Goal: Find specific page/section: Find specific page/section

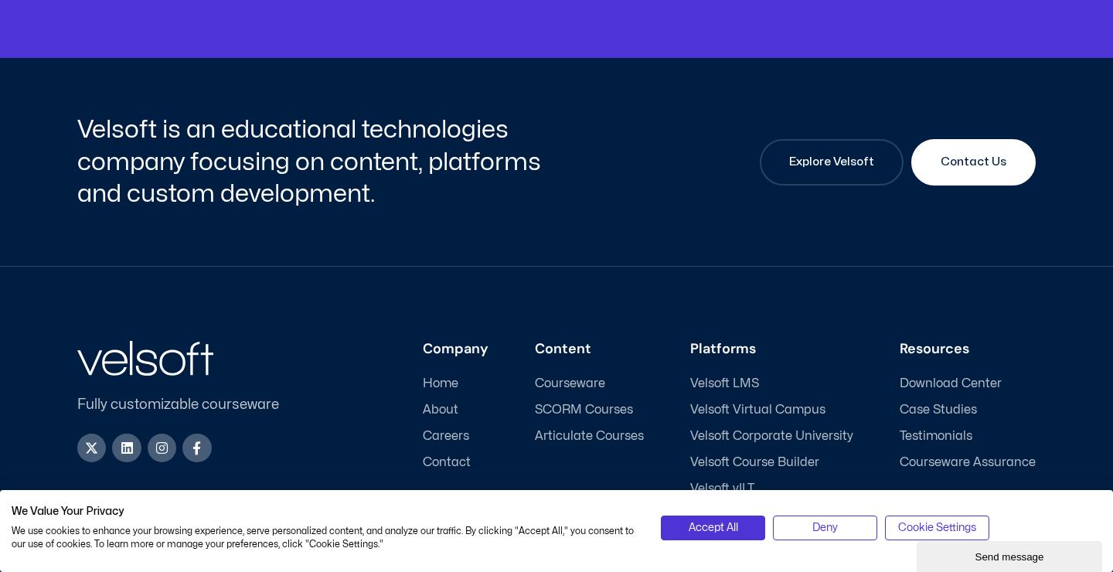
scroll to position [2111, 0]
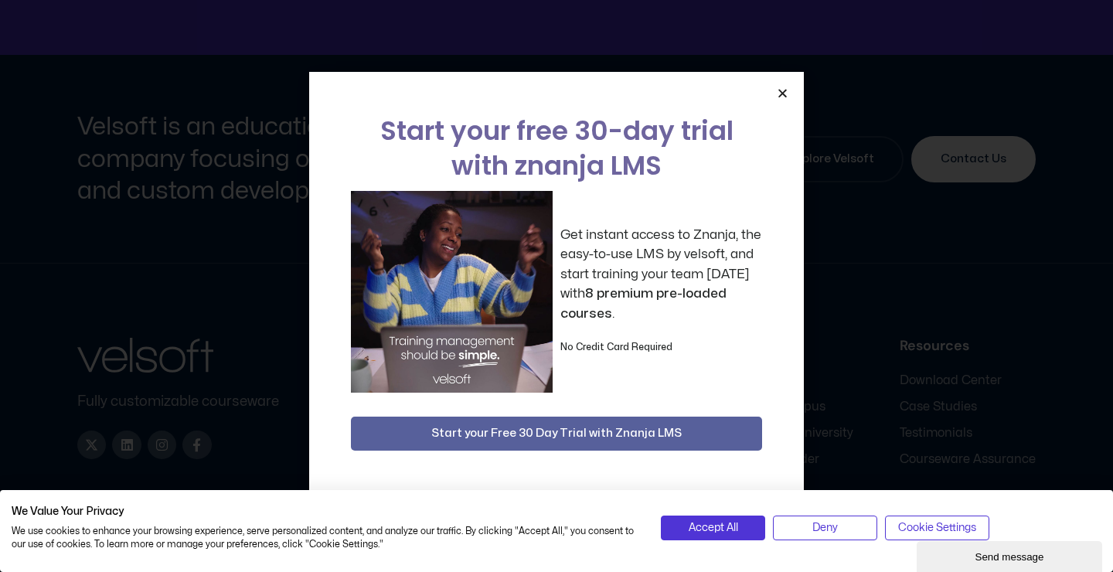
click at [783, 89] on icon "Close" at bounding box center [783, 93] width 12 height 12
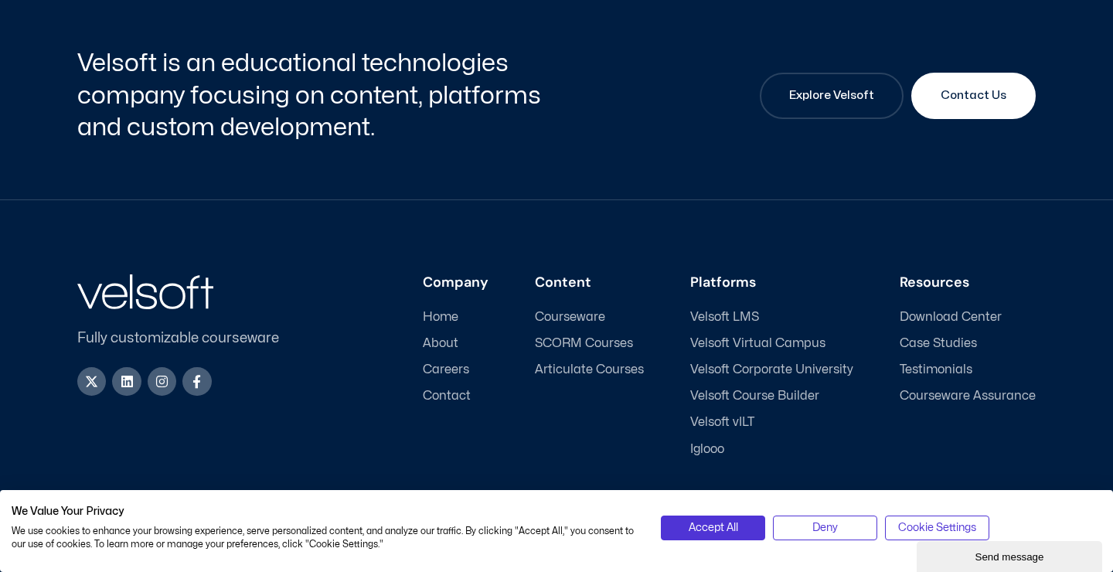
scroll to position [2214, 0]
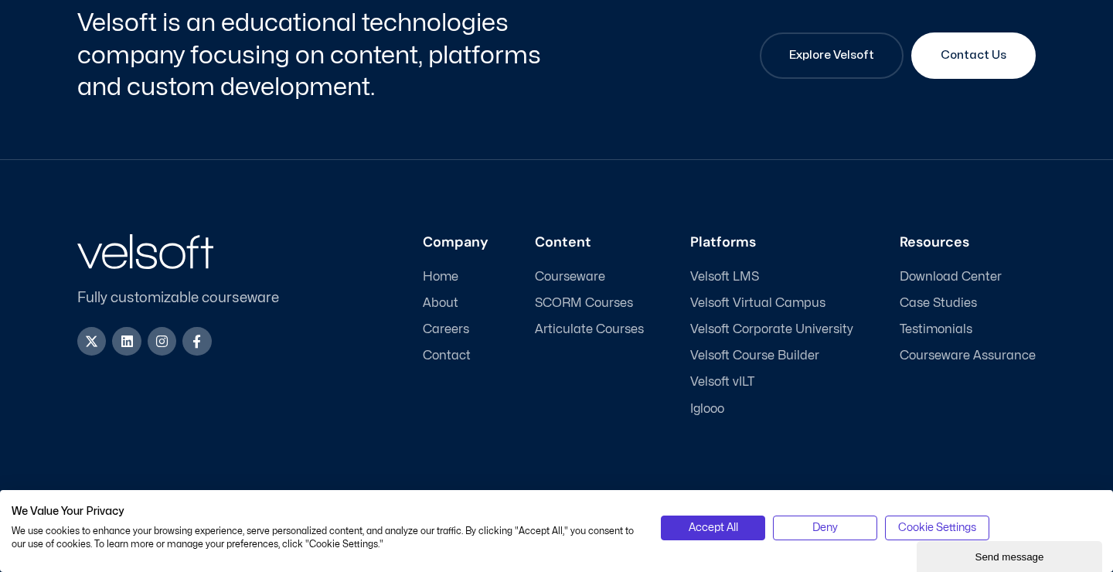
click at [450, 326] on span "Careers" at bounding box center [446, 329] width 46 height 15
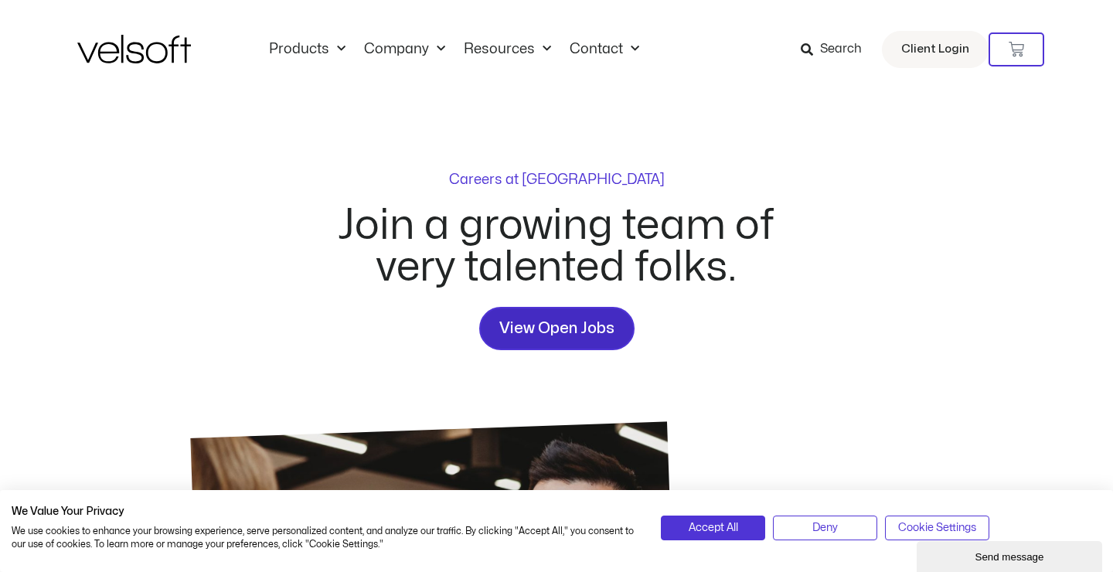
click at [554, 325] on span "View Open Jobs" at bounding box center [556, 328] width 115 height 25
click at [546, 317] on span "View Open Jobs" at bounding box center [556, 328] width 115 height 25
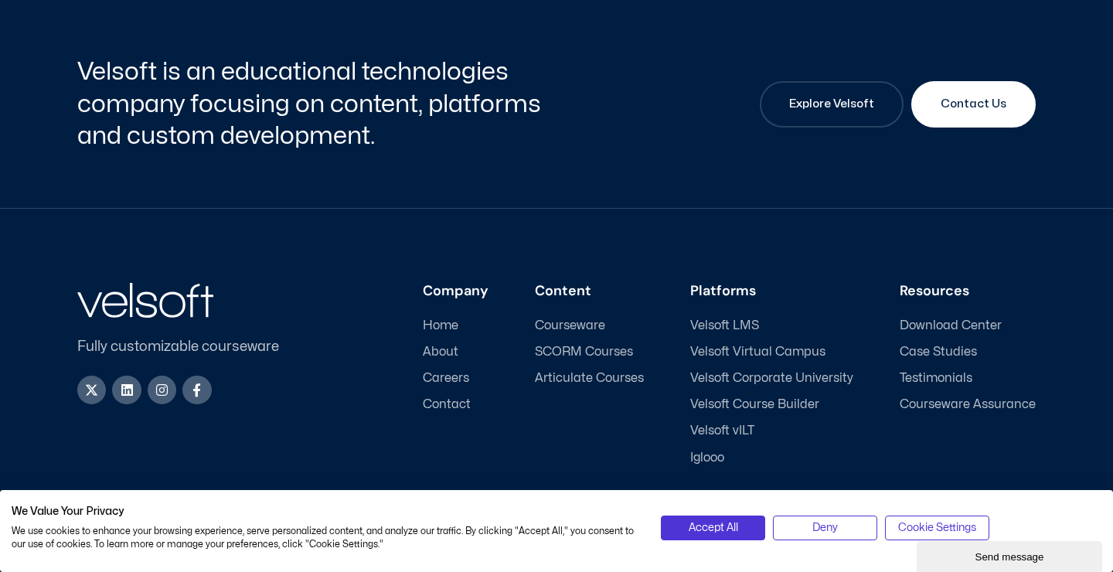
scroll to position [2214, 0]
